Goal: Task Accomplishment & Management: Use online tool/utility

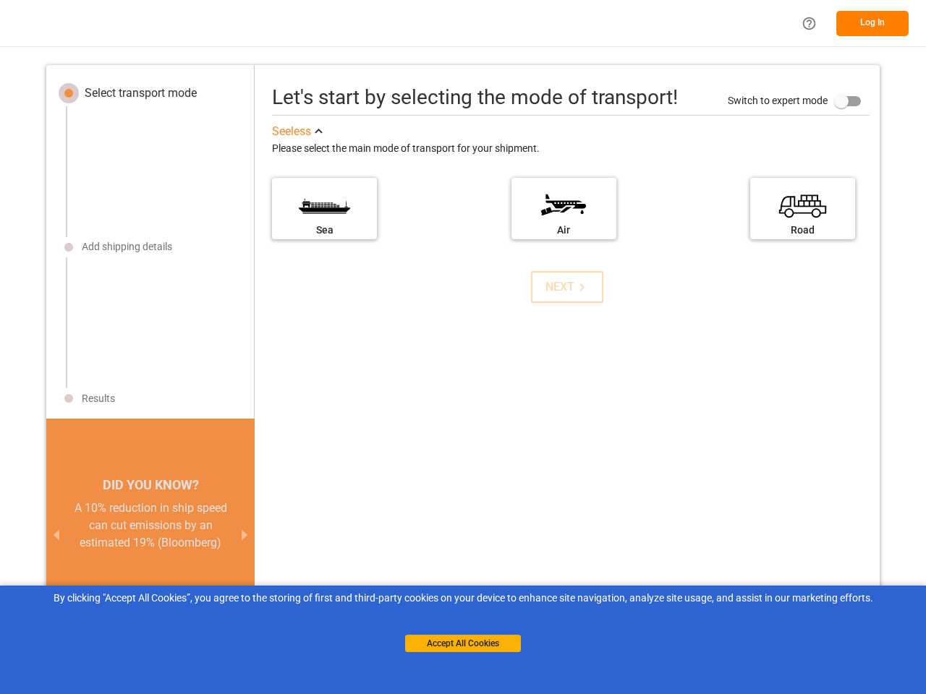
click at [463, 347] on div "Let's start by selecting the mode of transport! Switch to expert mode See less …" at bounding box center [567, 375] width 625 height 590
click at [809, 23] on icon "Help Center" at bounding box center [809, 23] width 15 height 15
click at [872, 23] on button "Log In" at bounding box center [872, 23] width 72 height 25
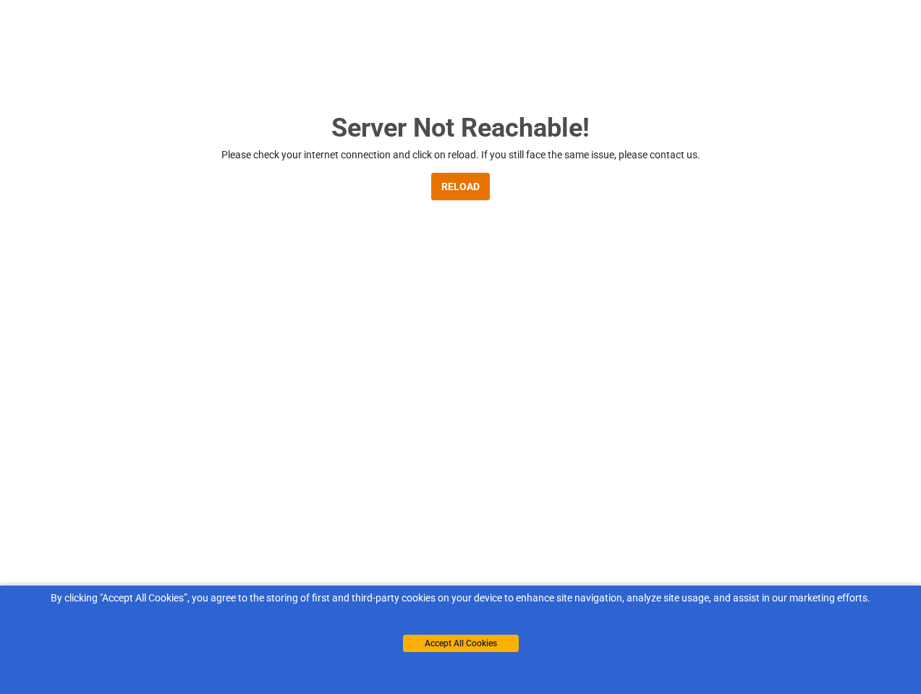
click at [69, 93] on div "Server Not Reachable! Please check your internet connection and click on reload…" at bounding box center [460, 374] width 921 height 749
click at [140, 93] on div "Server Not Reachable! Please check your internet connection and click on reload…" at bounding box center [460, 374] width 921 height 749
click at [69, 247] on main "Server Not Reachable! Please check your internet connection and click on reload…" at bounding box center [460, 429] width 921 height 640
click at [127, 247] on main "Server Not Reachable! Please check your internet connection and click on reload…" at bounding box center [460, 429] width 921 height 640
click at [69, 399] on main "Server Not Reachable! Please check your internet connection and click on reload…" at bounding box center [460, 429] width 921 height 640
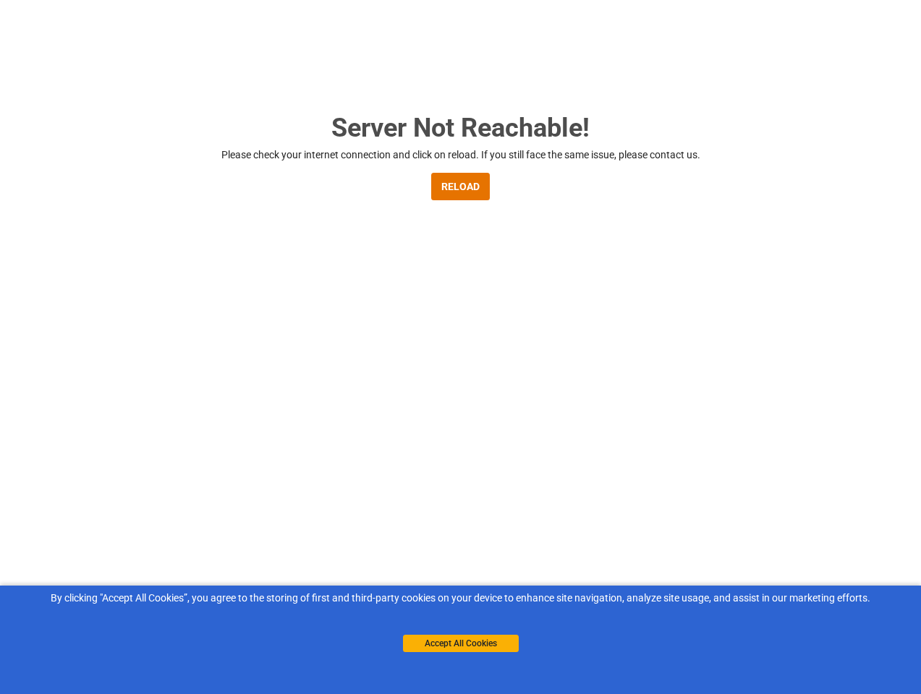
click at [98, 399] on main "Server Not Reachable! Please check your internet connection and click on reload…" at bounding box center [460, 429] width 921 height 640
click at [56, 535] on main "Server Not Reachable! Please check your internet connection and click on reload…" at bounding box center [460, 429] width 921 height 640
